Goal: Find specific page/section: Find specific page/section

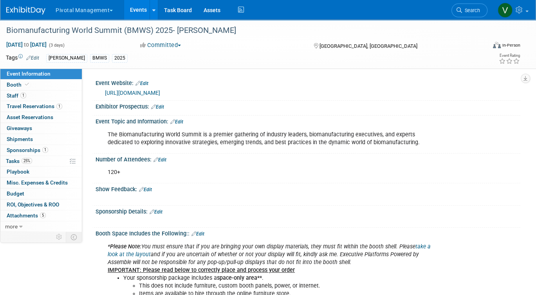
click at [132, 11] on link "Events" at bounding box center [138, 10] width 29 height 20
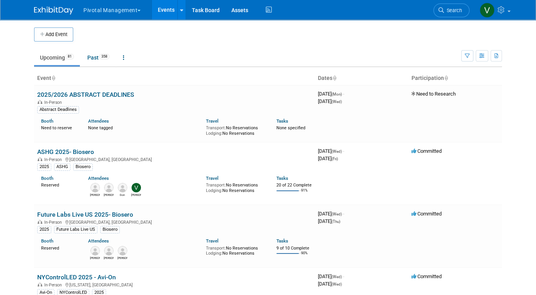
scroll to position [1058, 0]
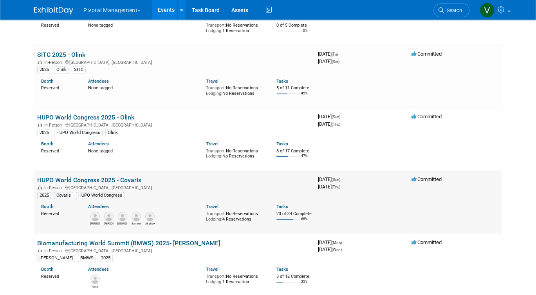
click at [103, 184] on link "HUPO World Congress 2025 - Covaris" at bounding box center [89, 179] width 104 height 7
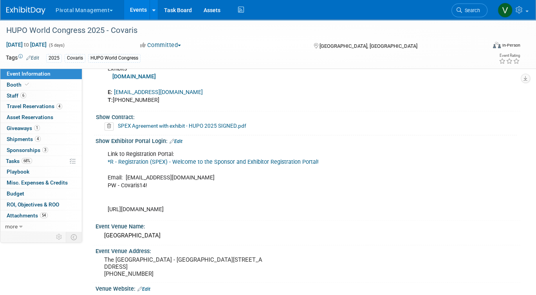
scroll to position [1092, 0]
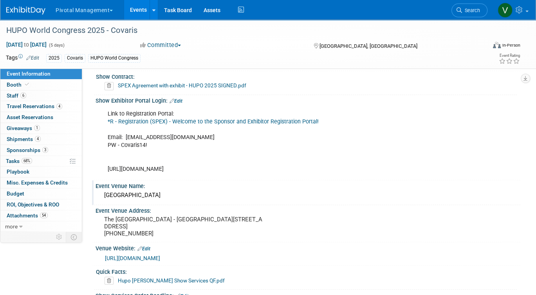
click at [149, 189] on div "Westin Harbour Castle" at bounding box center [307, 195] width 413 height 12
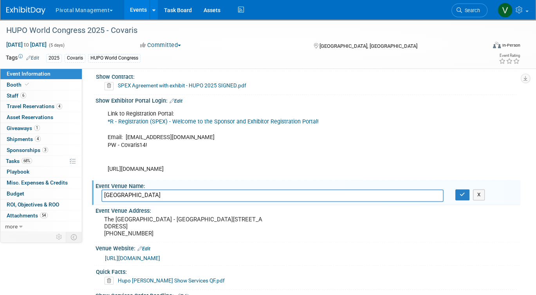
click at [149, 189] on input "Westin Harbour Castle" at bounding box center [272, 195] width 342 height 12
click at [227, 189] on input "Westin Harbour Castle" at bounding box center [272, 195] width 342 height 12
